Goal: Task Accomplishment & Management: Manage account settings

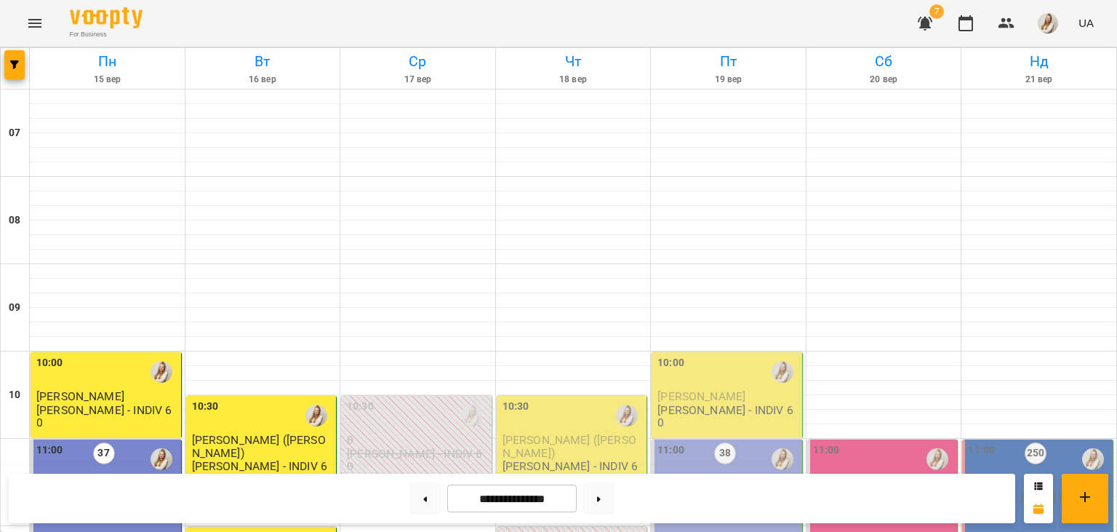
scroll to position [607, 0]
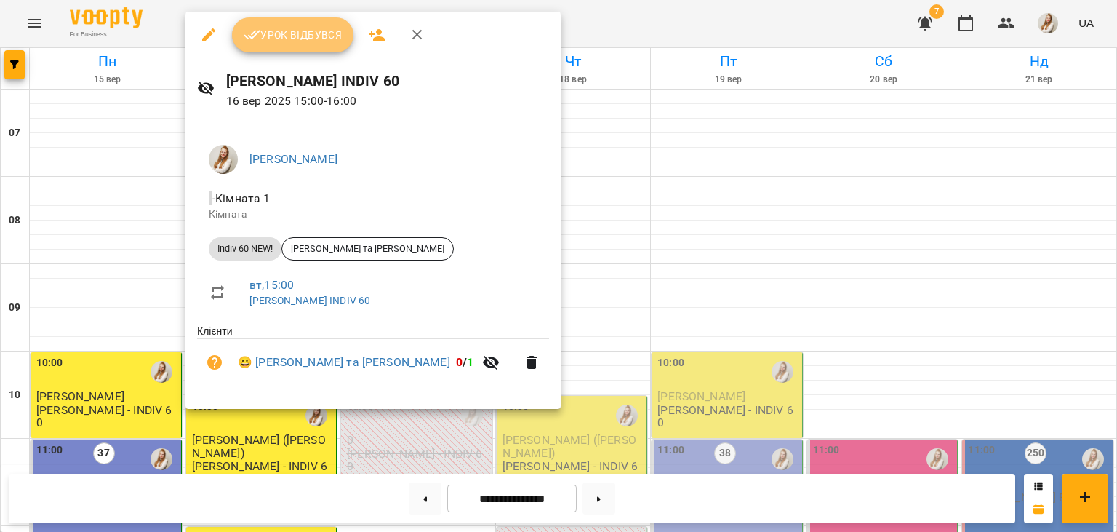
click at [301, 38] on span "Урок відбувся" at bounding box center [293, 34] width 99 height 17
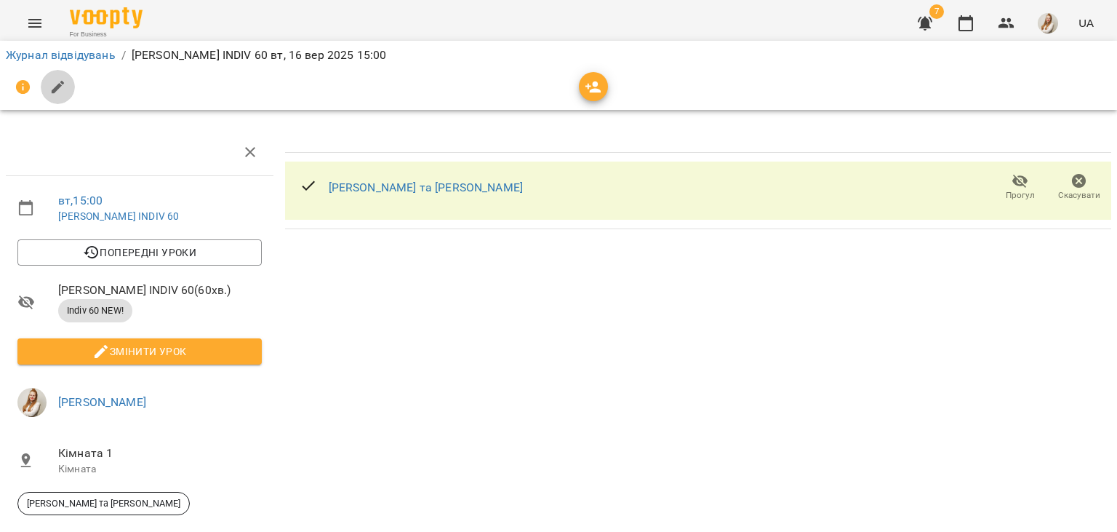
click at [60, 89] on icon "button" at bounding box center [57, 87] width 17 height 17
select select "**********"
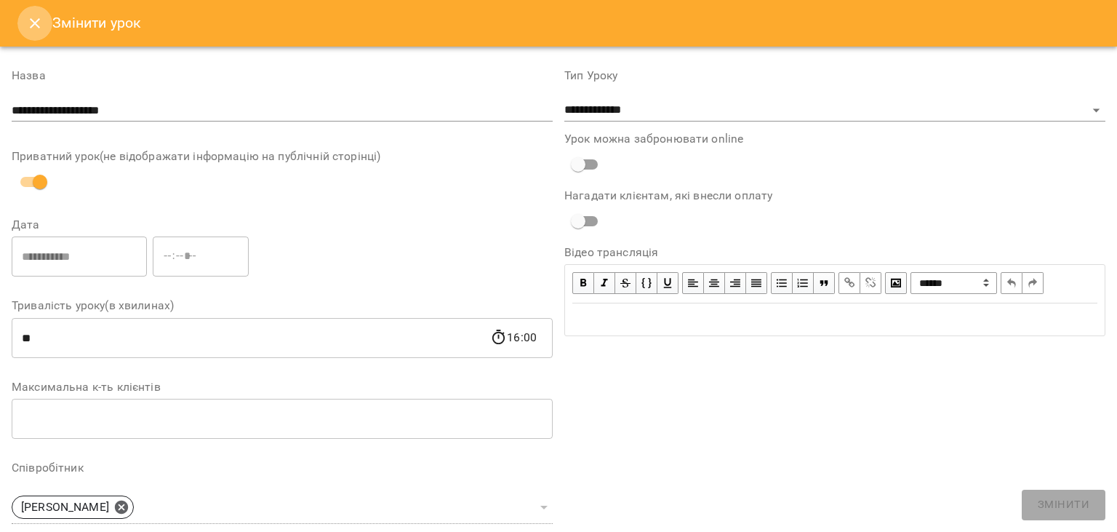
click at [39, 19] on icon "Close" at bounding box center [35, 23] width 10 height 10
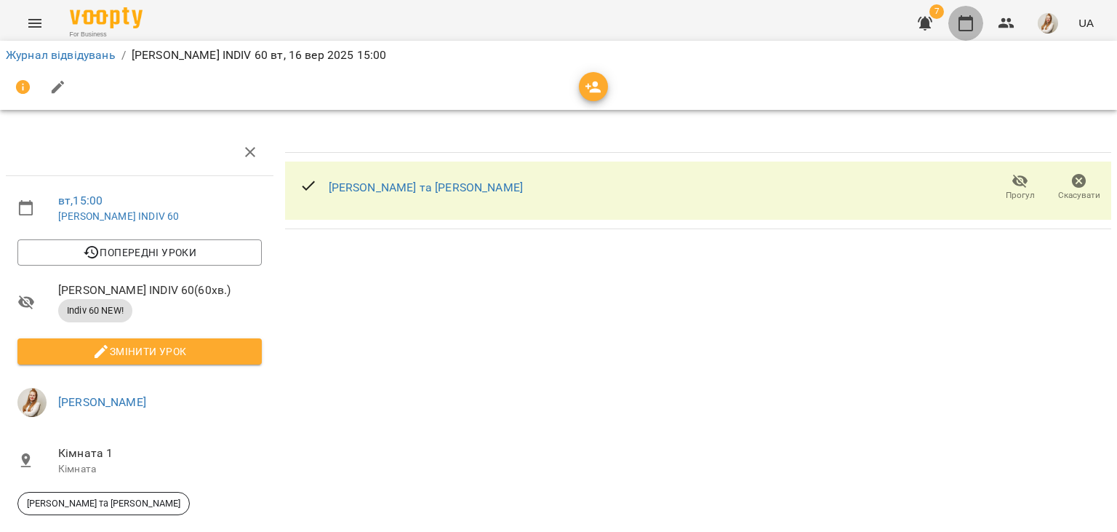
click at [970, 25] on icon "button" at bounding box center [965, 23] width 17 height 17
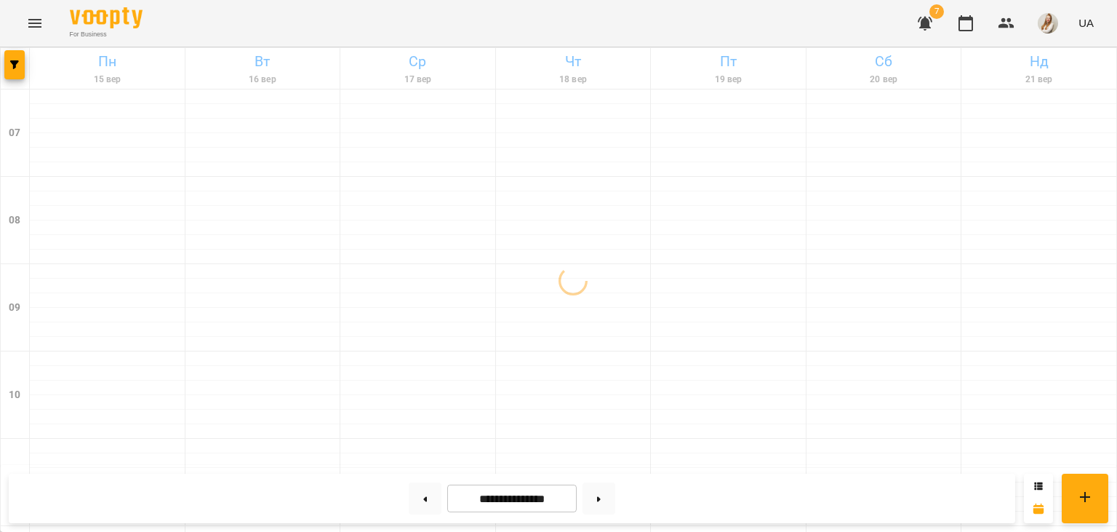
click at [460, 28] on div "For Business 7 UA" at bounding box center [558, 23] width 1117 height 47
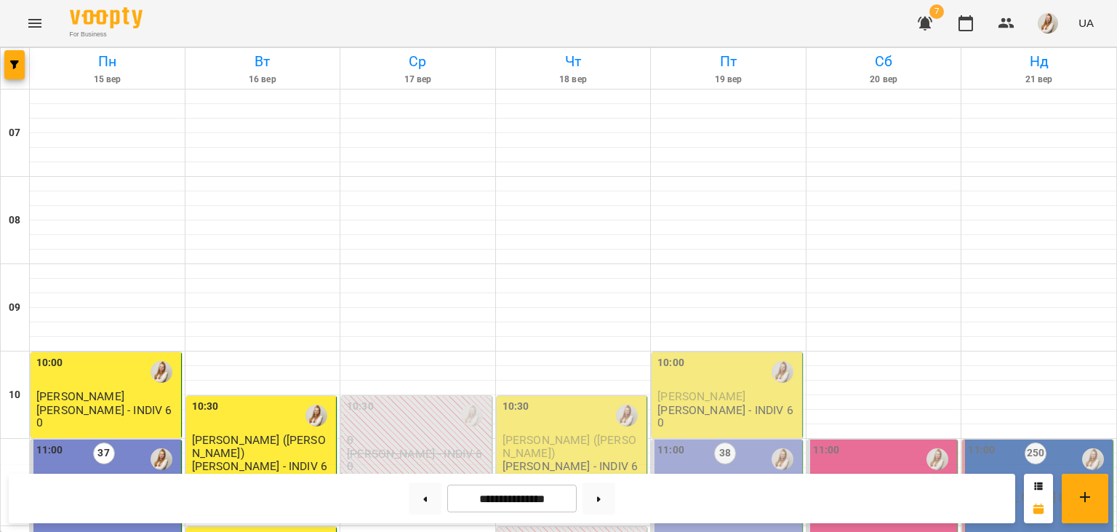
scroll to position [250, 0]
